Goal: Task Accomplishment & Management: Use online tool/utility

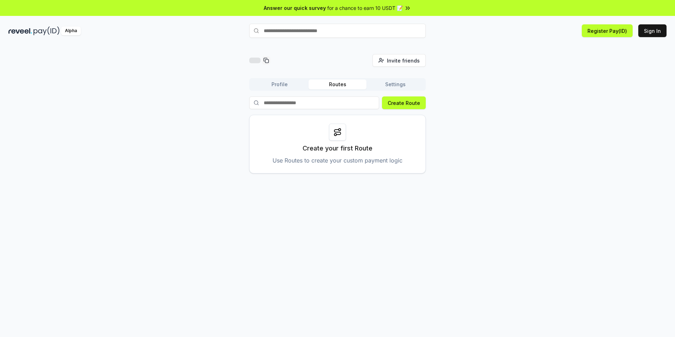
click at [286, 35] on input "text" at bounding box center [337, 31] width 177 height 14
type input "****"
click at [283, 87] on button "Profile" at bounding box center [280, 84] width 58 height 10
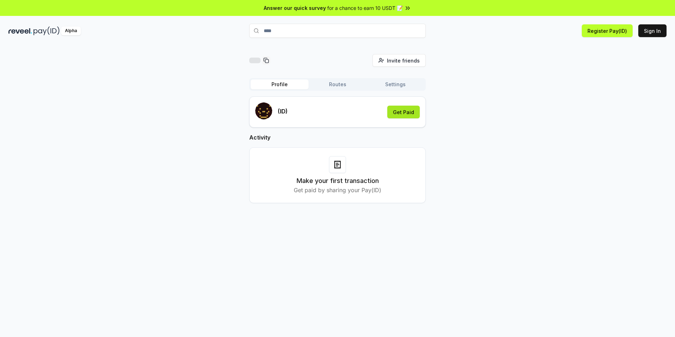
click at [400, 116] on button "Get Paid" at bounding box center [403, 112] width 32 height 13
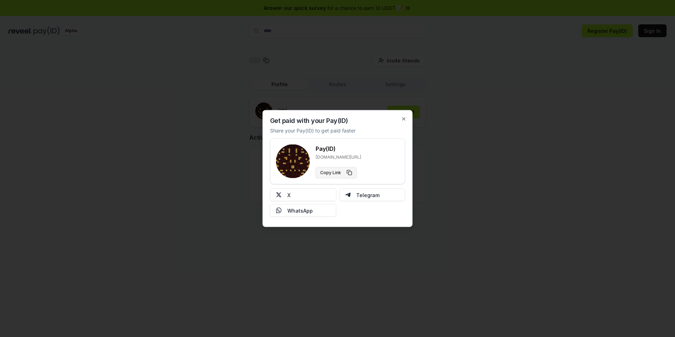
click at [338, 172] on button "Copy Link" at bounding box center [336, 172] width 41 height 11
click at [403, 120] on icon "button" at bounding box center [404, 119] width 3 height 3
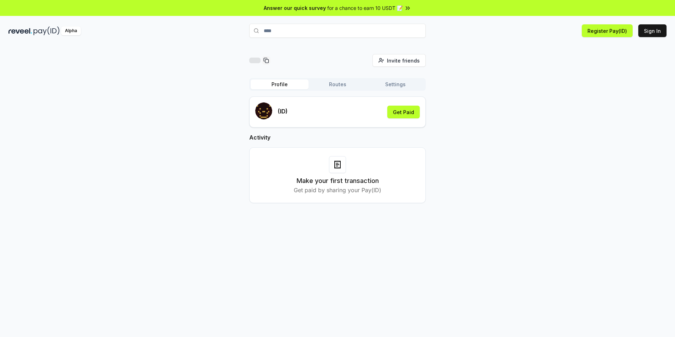
click at [358, 87] on button "Routes" at bounding box center [338, 84] width 58 height 10
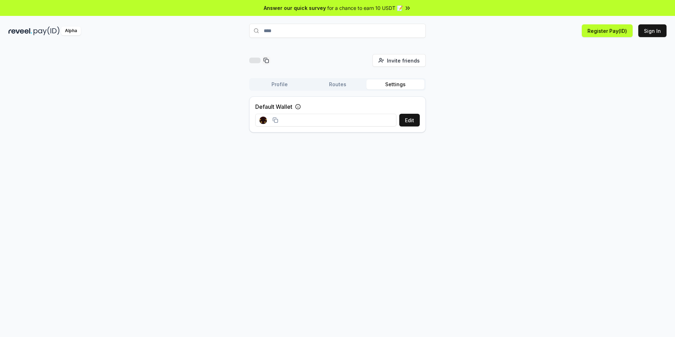
click at [381, 82] on button "Settings" at bounding box center [396, 84] width 58 height 10
click at [331, 87] on button "Routes" at bounding box center [338, 84] width 58 height 10
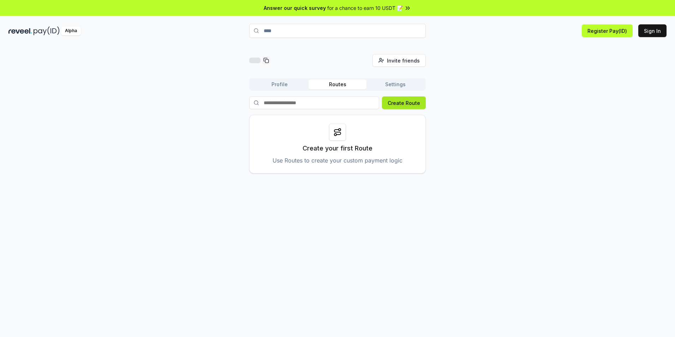
click at [395, 107] on button "Create Route" at bounding box center [404, 102] width 44 height 13
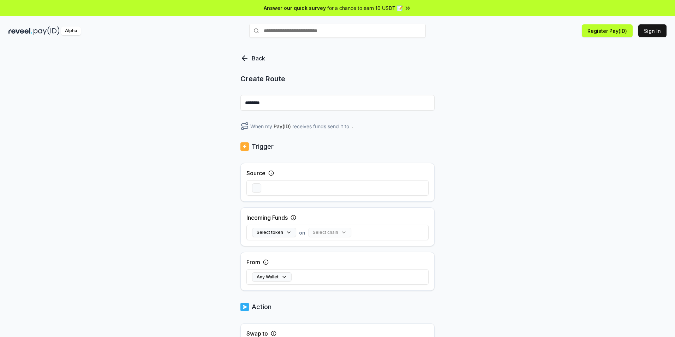
click at [282, 104] on input "********" at bounding box center [337, 103] width 194 height 16
drag, startPoint x: 262, startPoint y: 185, endPoint x: 258, endPoint y: 186, distance: 4.4
click at [260, 186] on div at bounding box center [337, 188] width 182 height 20
click at [256, 188] on button "button" at bounding box center [256, 187] width 9 height 9
click at [268, 173] on div "Source" at bounding box center [260, 173] width 28 height 8
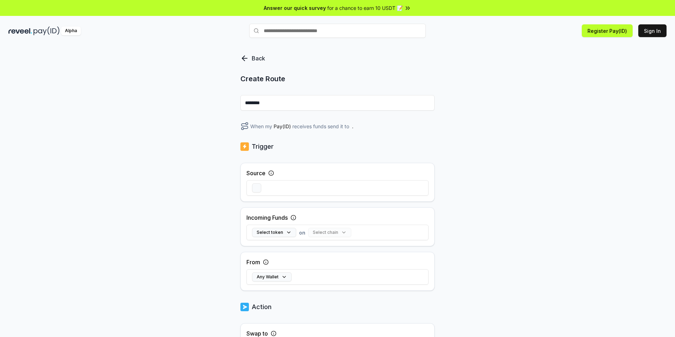
click at [272, 173] on icon at bounding box center [271, 173] width 6 height 6
click at [271, 174] on icon at bounding box center [271, 173] width 6 height 6
drag, startPoint x: 532, startPoint y: 92, endPoint x: 521, endPoint y: 93, distance: 11.7
click at [521, 93] on div "Back Create Route ******** When my Pay(ID) receives funds send it to . Trigger …" at bounding box center [337, 198] width 675 height 317
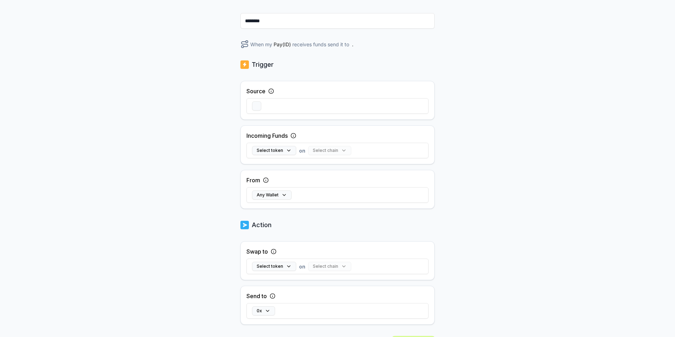
scroll to position [118, 0]
